Goal: Task Accomplishment & Management: Manage account settings

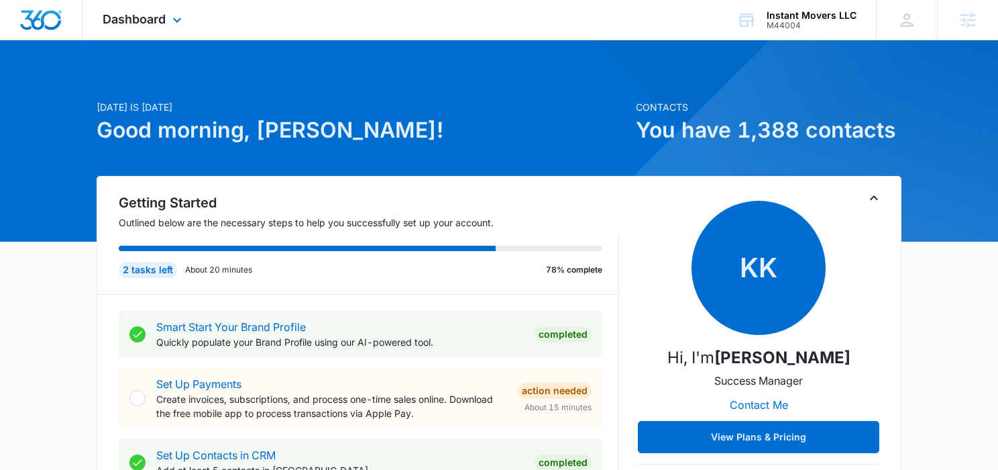
click at [133, 32] on div "Dashboard Apps Reputation Websites Forms CRM Email Social Shop POS Content Ads …" at bounding box center [144, 20] width 123 height 40
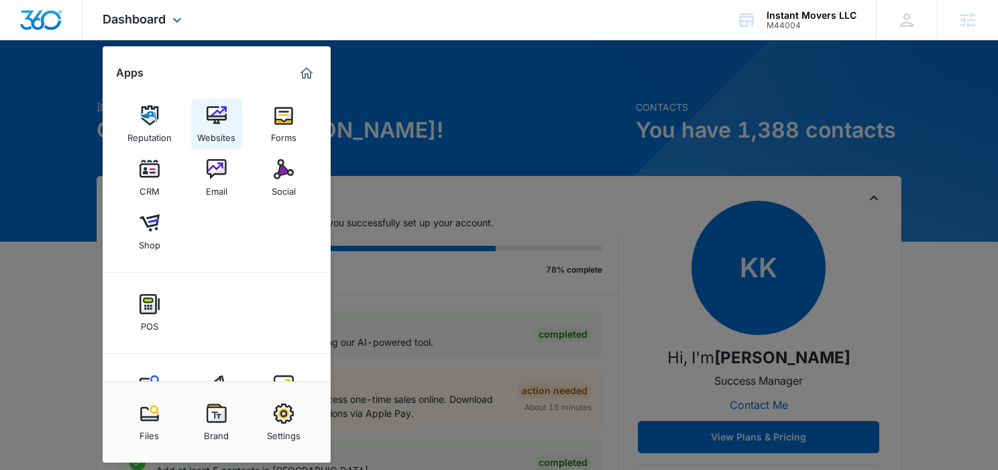
click at [227, 127] on div "Websites" at bounding box center [216, 133] width 38 height 17
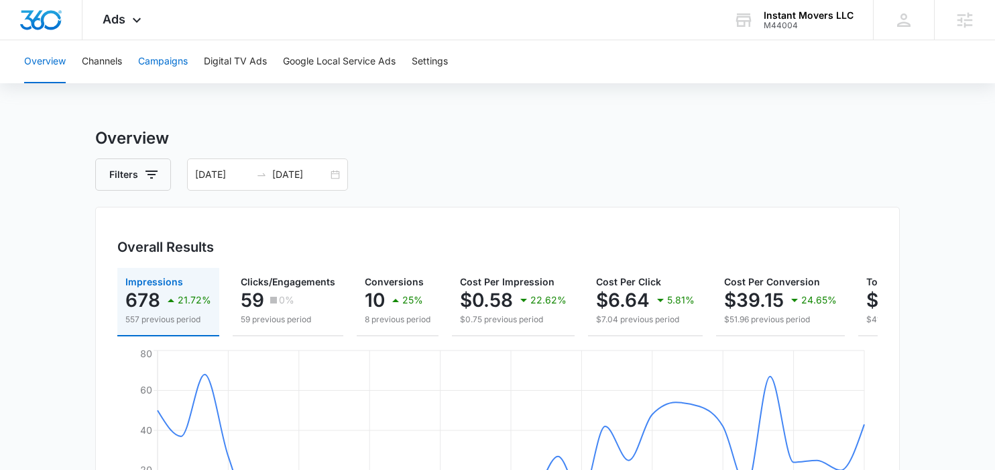
click at [157, 57] on button "Campaigns" at bounding box center [163, 61] width 50 height 43
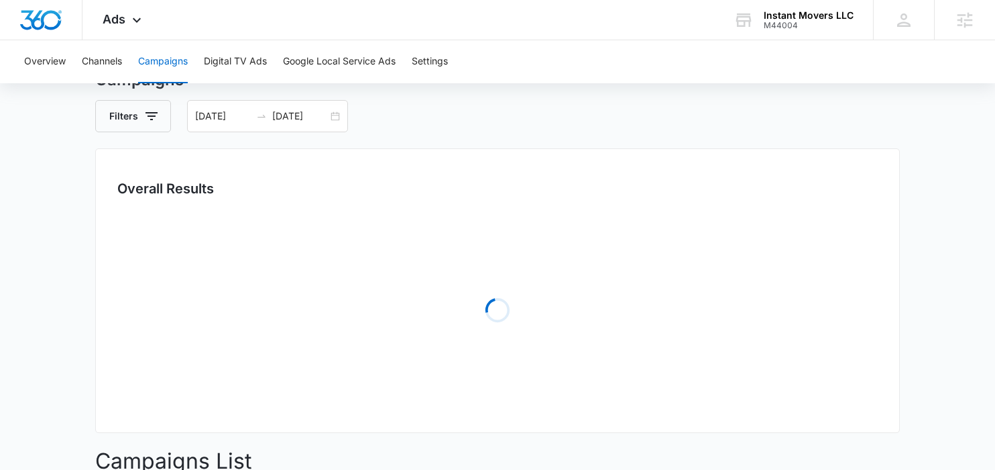
scroll to position [73, 0]
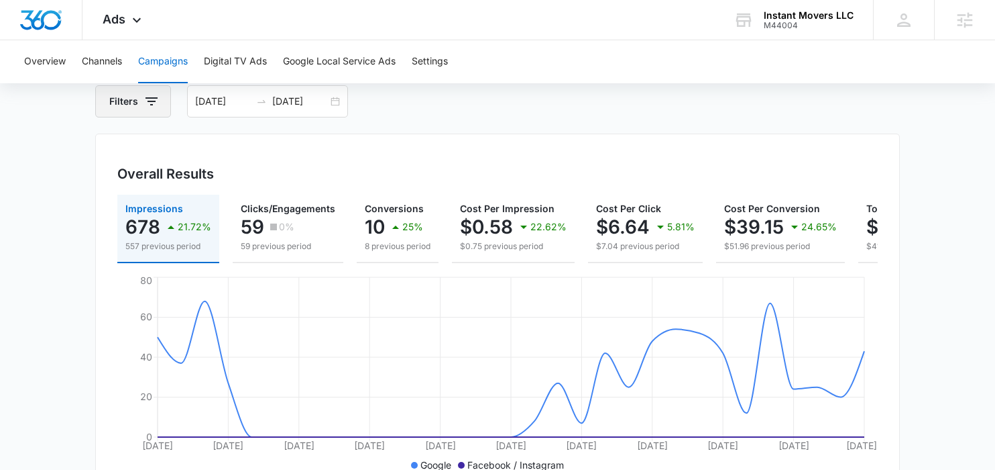
click at [158, 100] on icon "button" at bounding box center [152, 101] width 16 height 16
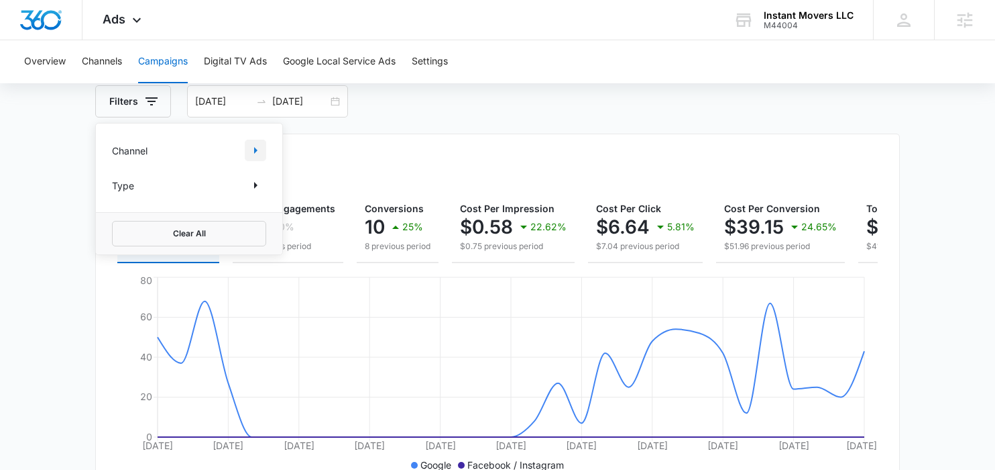
click at [258, 147] on icon "Show Channel filters" at bounding box center [256, 150] width 16 height 16
click at [121, 216] on icon at bounding box center [119, 217] width 8 height 6
click at [113, 217] on input "Facebook / Instagram" at bounding box center [112, 217] width 1 height 1
checkbox input "true"
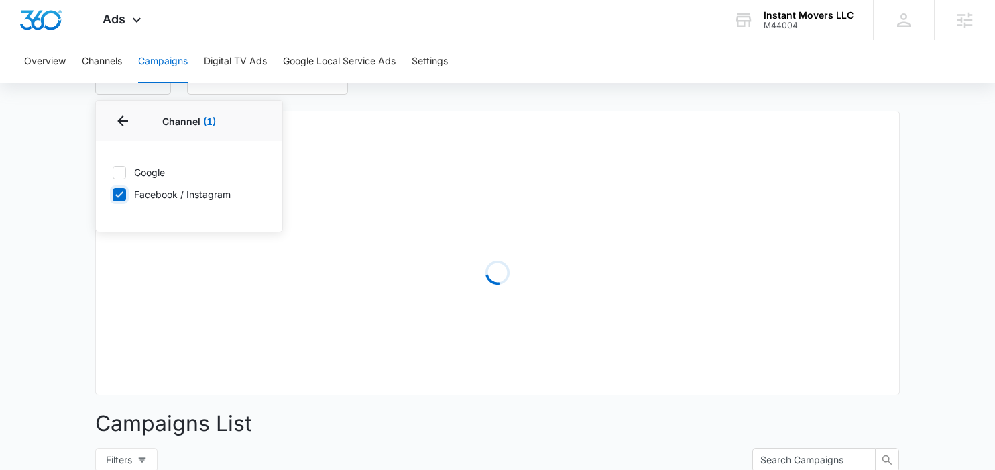
scroll to position [97, 0]
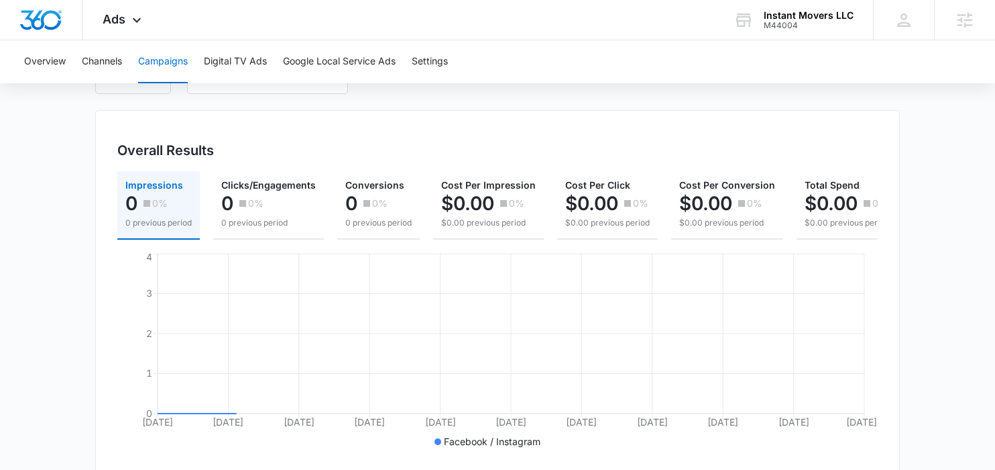
click at [81, 284] on main "Campaigns Filters 07/15/2025 08/14/2025 Overall Results Impressions 0 0% 0 prev…" at bounding box center [497, 366] width 995 height 673
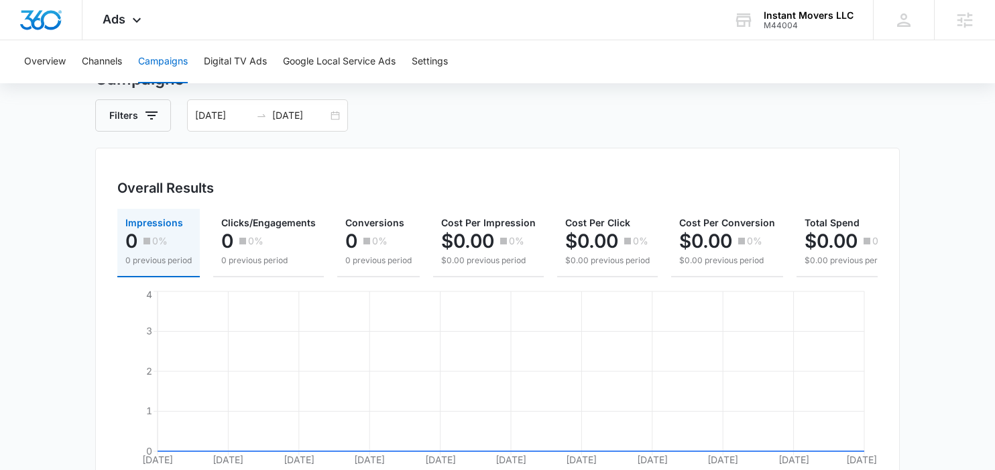
scroll to position [0, 0]
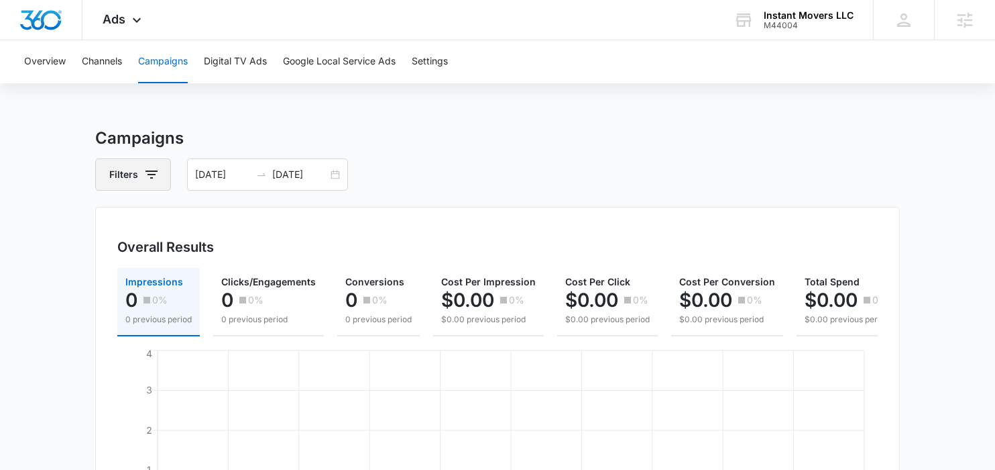
click at [146, 180] on icon "button" at bounding box center [152, 174] width 16 height 16
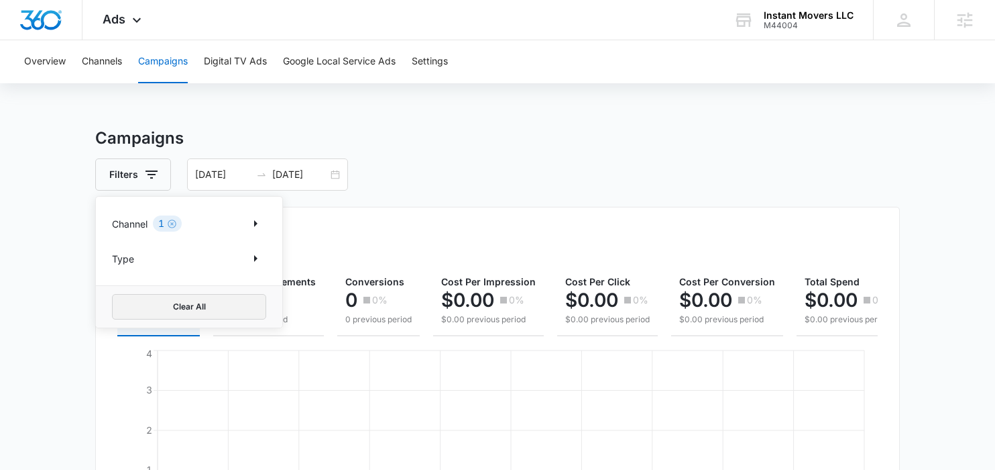
click at [221, 298] on button "Clear All" at bounding box center [189, 306] width 154 height 25
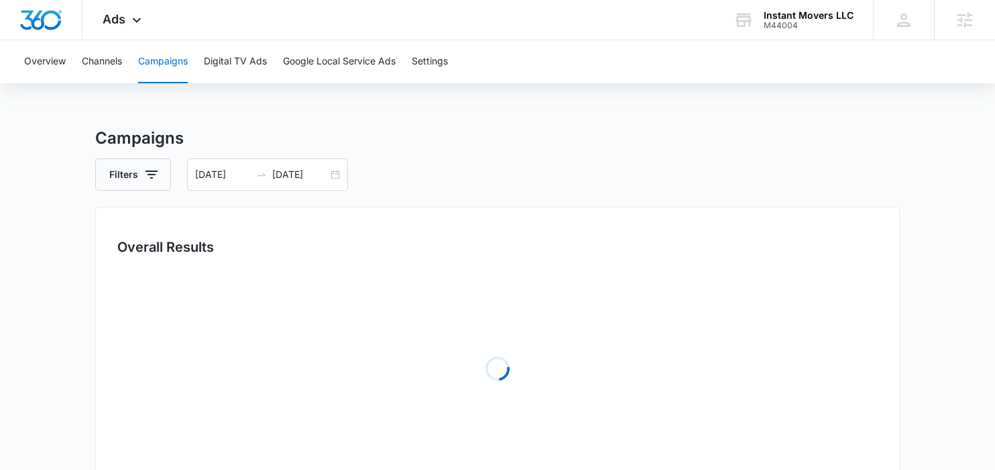
click at [40, 111] on div "Overview Channels Campaigns Digital TV Ads Google Local Service Ads Settings Ca…" at bounding box center [497, 458] width 995 height 837
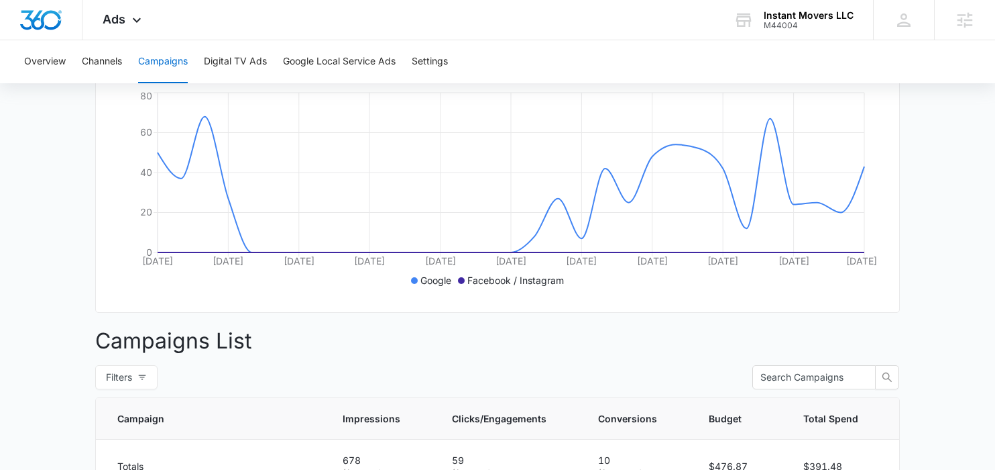
scroll to position [102, 0]
